Goal: Information Seeking & Learning: Learn about a topic

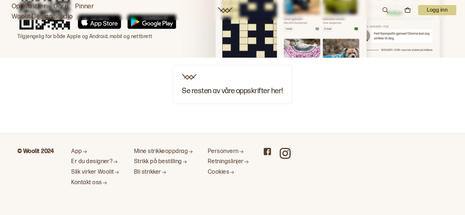
scroll to position [2094, 0]
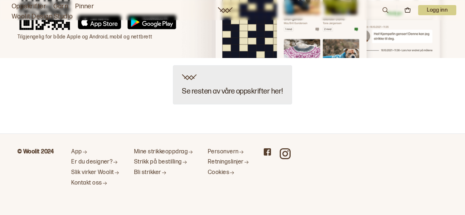
click at [247, 91] on h3 "Se resten av våre oppskrifter her!" at bounding box center [232, 92] width 101 height 8
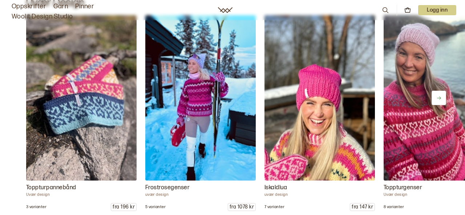
scroll to position [844, 0]
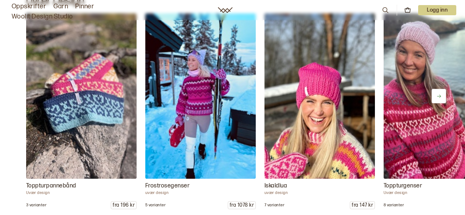
click at [203, 96] on img at bounding box center [200, 96] width 116 height 174
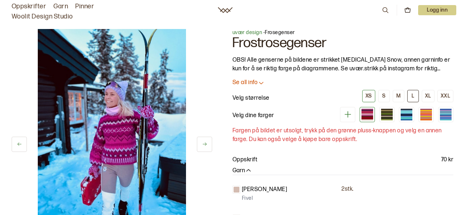
click at [415, 96] on button "L" at bounding box center [413, 96] width 12 height 12
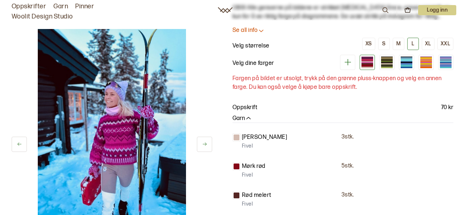
scroll to position [49, 0]
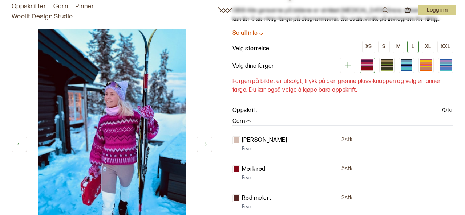
click at [350, 65] on icon at bounding box center [347, 65] width 7 height 7
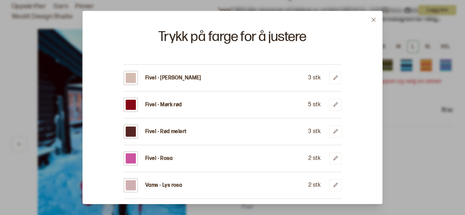
scroll to position [14, 0]
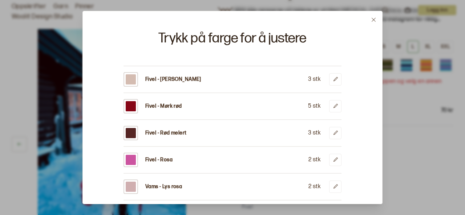
click at [417, 118] on div at bounding box center [232, 107] width 465 height 215
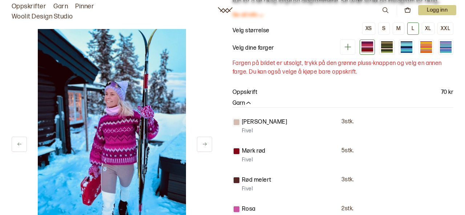
scroll to position [67, 0]
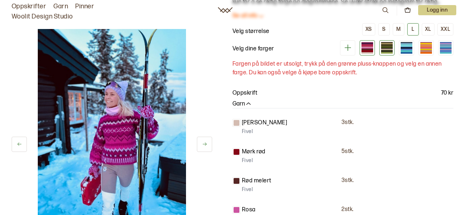
click at [388, 46] on div at bounding box center [387, 45] width 12 height 2
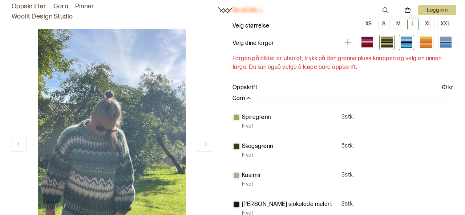
scroll to position [73, 0]
click at [431, 44] on div at bounding box center [426, 43] width 12 height 1
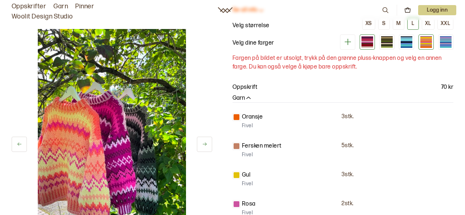
click at [366, 41] on div at bounding box center [368, 41] width 12 height 1
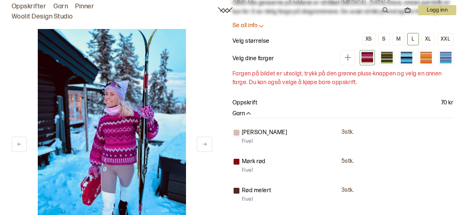
scroll to position [58, 0]
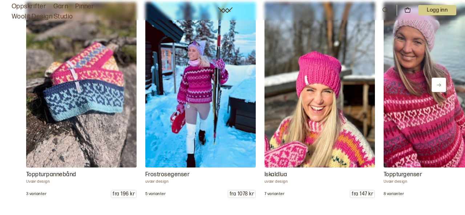
scroll to position [855, 0]
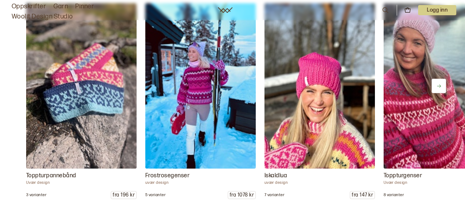
click at [412, 105] on img at bounding box center [439, 86] width 116 height 174
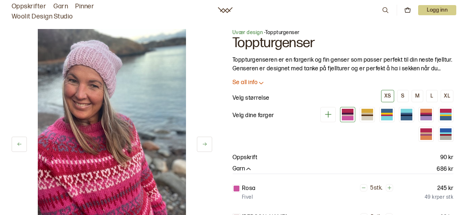
click at [259, 82] on icon at bounding box center [261, 82] width 7 height 7
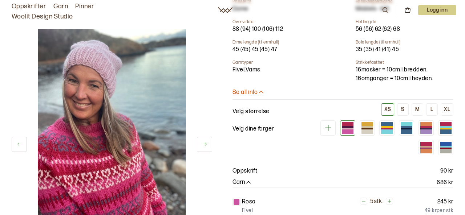
scroll to position [316, 0]
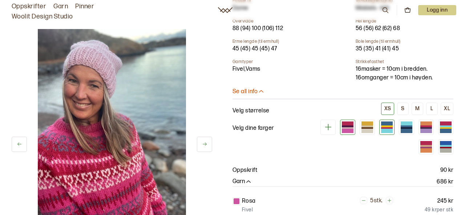
click at [391, 129] on div at bounding box center [387, 131] width 12 height 4
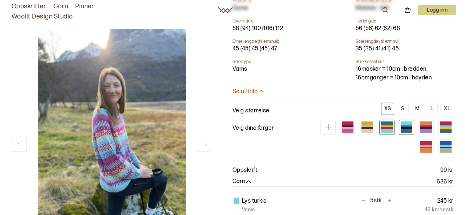
click at [409, 128] on div at bounding box center [407, 129] width 12 height 2
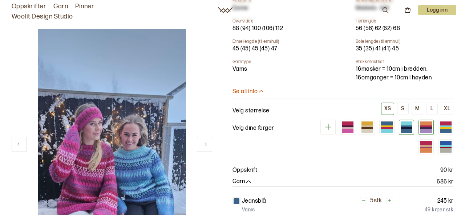
click at [428, 126] on div at bounding box center [426, 127] width 12 height 2
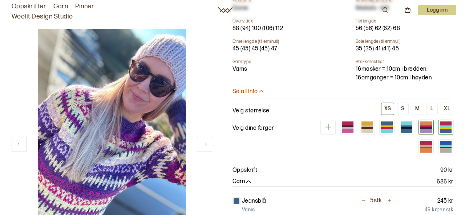
click at [445, 128] on div at bounding box center [446, 129] width 12 height 2
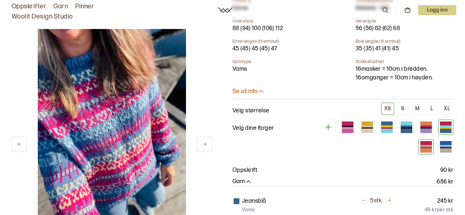
click at [429, 147] on div at bounding box center [426, 148] width 12 height 2
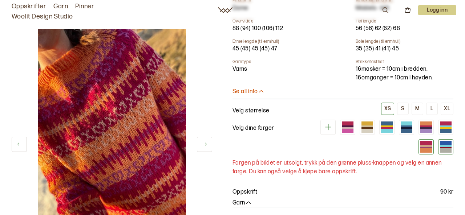
click at [446, 149] on div at bounding box center [446, 151] width 12 height 4
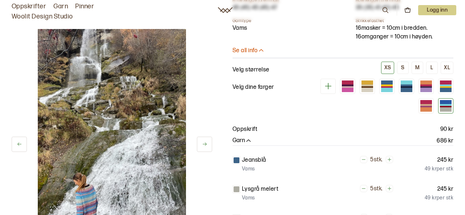
scroll to position [360, 0]
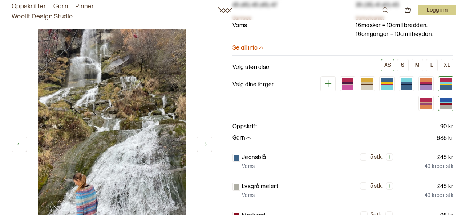
click at [446, 84] on div at bounding box center [446, 85] width 12 height 2
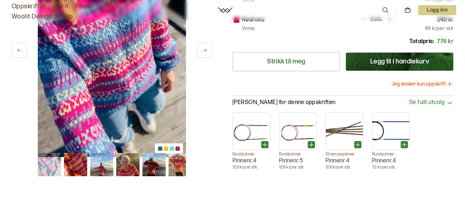
scroll to position [615, 0]
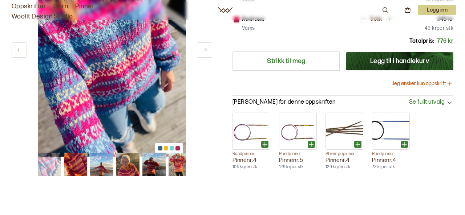
click at [79, 154] on img at bounding box center [75, 164] width 23 height 23
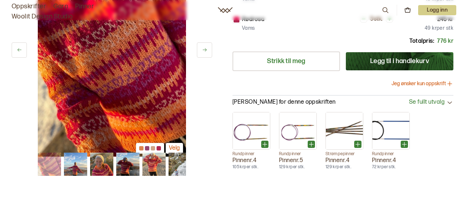
click at [107, 156] on img at bounding box center [101, 164] width 23 height 23
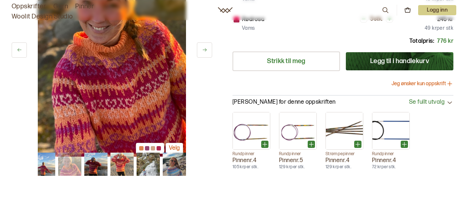
click at [122, 157] on img at bounding box center [121, 164] width 23 height 23
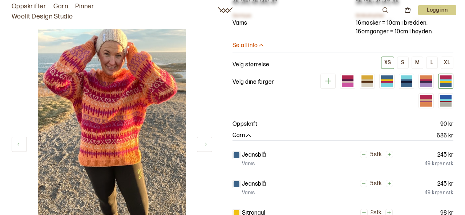
scroll to position [362, 0]
click at [446, 60] on div "XL" at bounding box center [447, 63] width 6 height 7
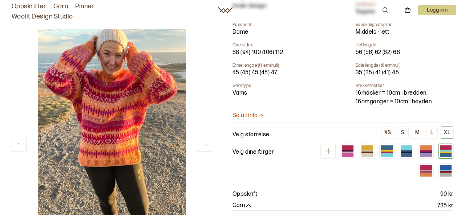
scroll to position [293, 0]
click at [424, 152] on div at bounding box center [426, 152] width 12 height 1
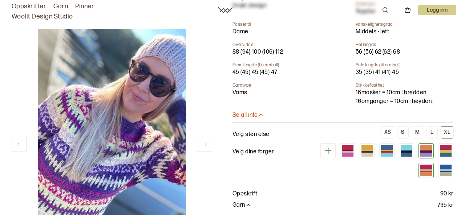
click at [427, 171] on div at bounding box center [426, 171] width 12 height 1
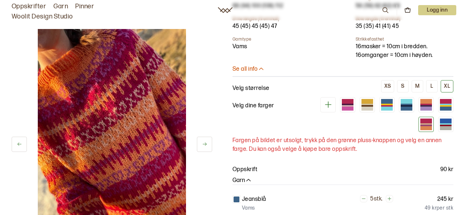
scroll to position [339, 0]
click at [346, 99] on div at bounding box center [348, 101] width 12 height 5
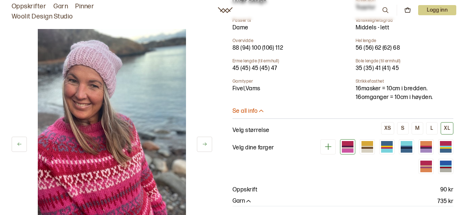
scroll to position [280, 0]
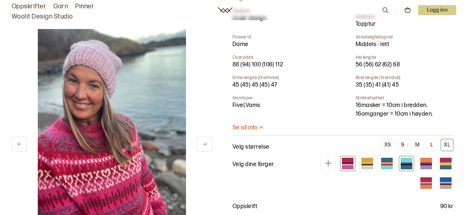
click at [404, 163] on div at bounding box center [407, 163] width 12 height 1
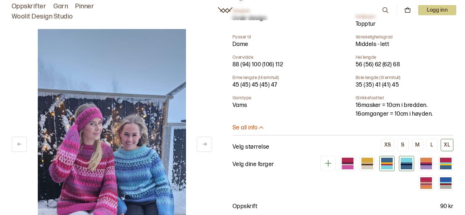
click at [390, 164] on div at bounding box center [387, 164] width 12 height 1
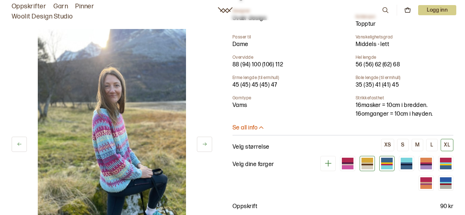
click at [370, 166] on div at bounding box center [368, 168] width 12 height 4
